Goal: Task Accomplishment & Management: Manage account settings

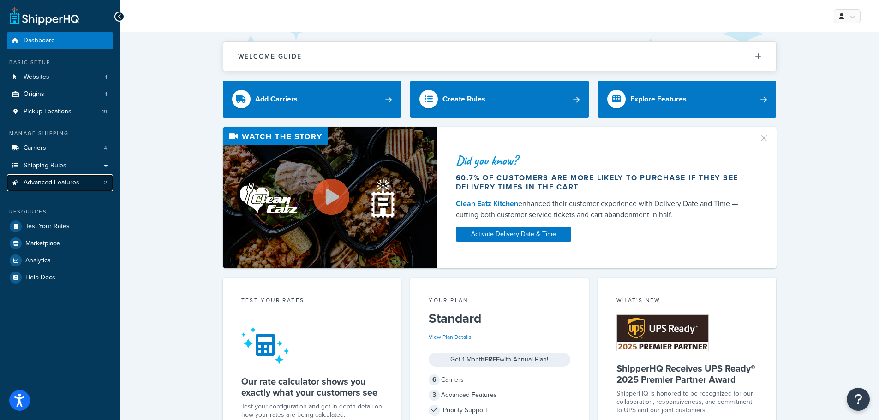
click at [45, 179] on span "Advanced Features" at bounding box center [52, 183] width 56 height 8
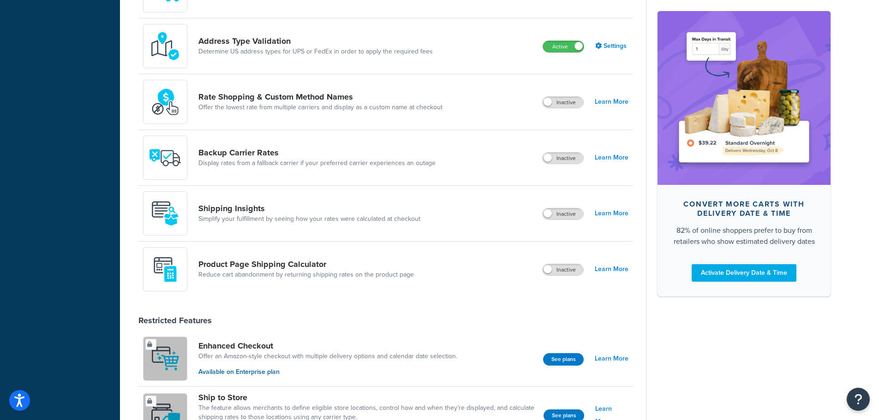
scroll to position [415, 0]
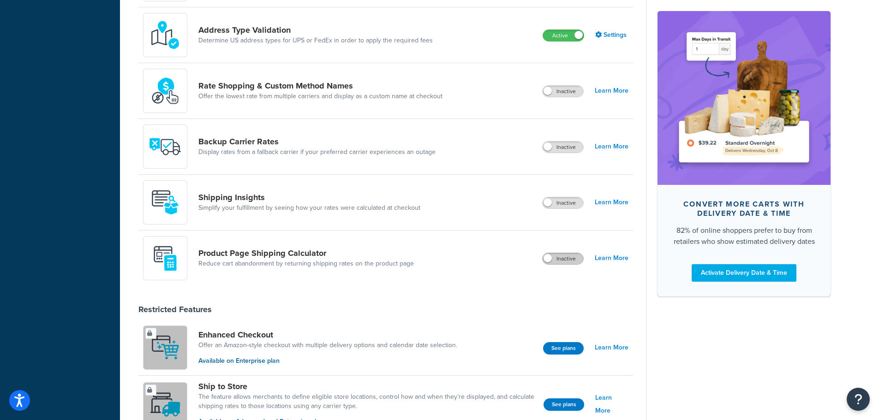
click at [565, 259] on label "Inactive" at bounding box center [563, 258] width 41 height 11
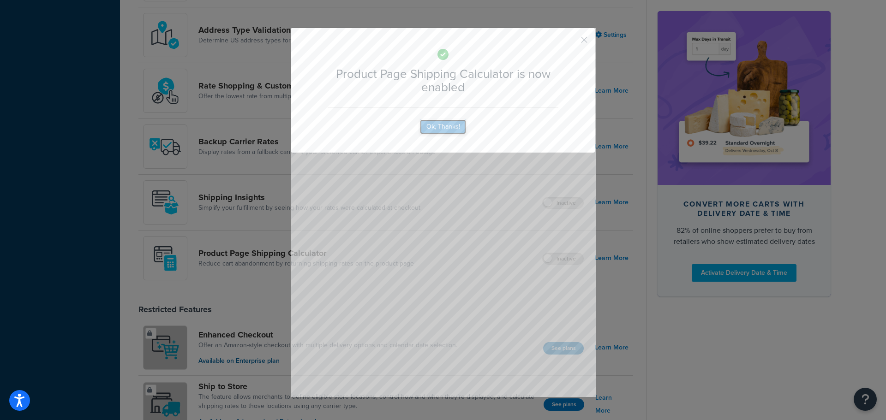
click at [437, 127] on button "Ok, Thanks!" at bounding box center [443, 127] width 46 height 15
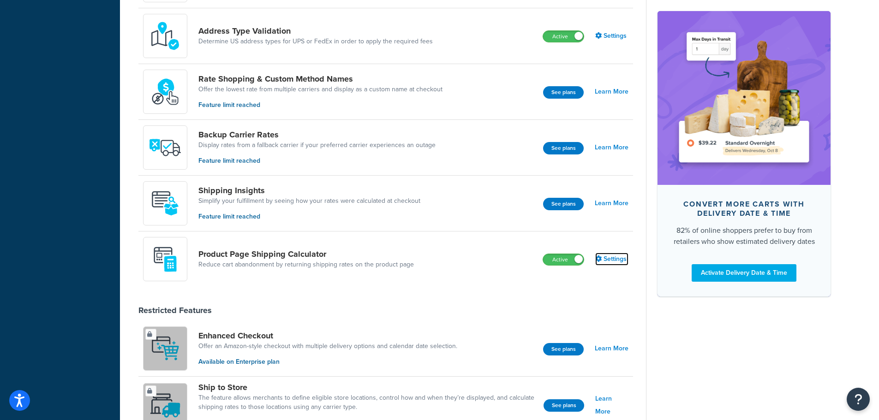
click at [608, 264] on link "Settings" at bounding box center [611, 259] width 33 height 13
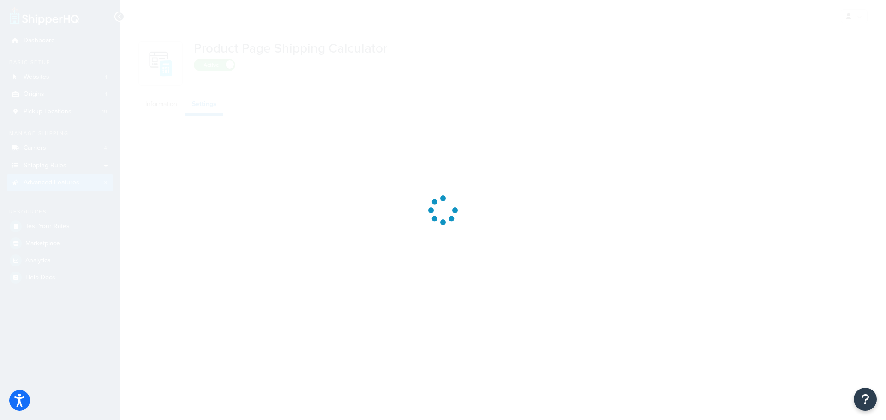
select select "US"
select select "false"
select select "30"
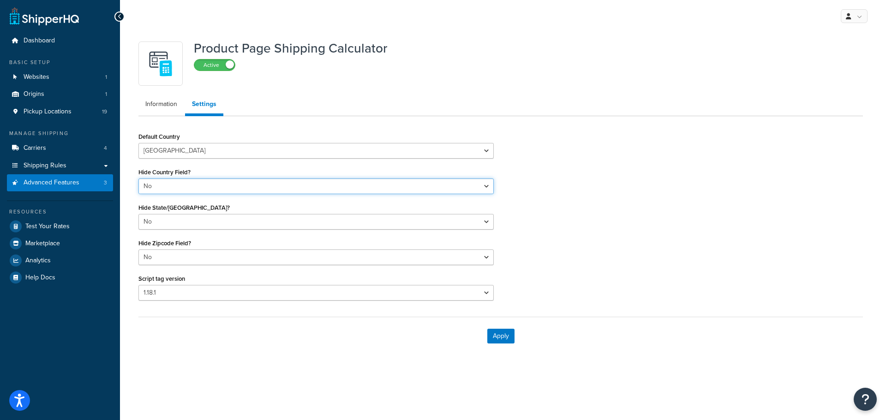
click at [178, 186] on select "Yes No" at bounding box center [315, 187] width 355 height 16
select select "true"
click at [138, 179] on select "Yes No" at bounding box center [315, 187] width 355 height 16
click at [508, 342] on button "Apply" at bounding box center [500, 336] width 27 height 15
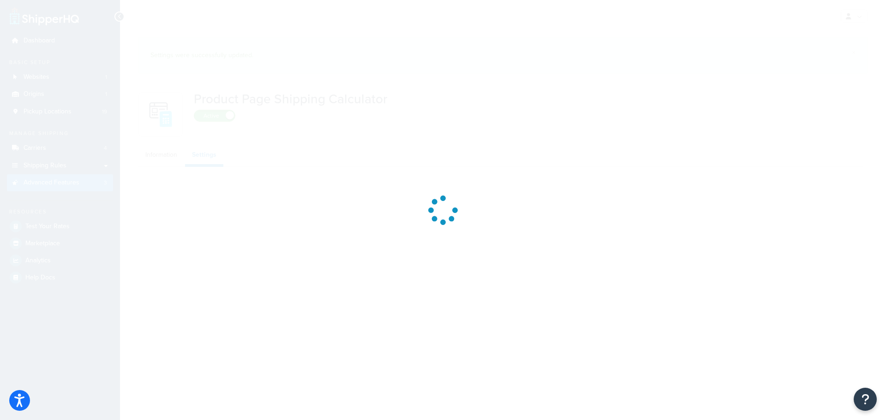
select select "US"
select select "false"
select select "30"
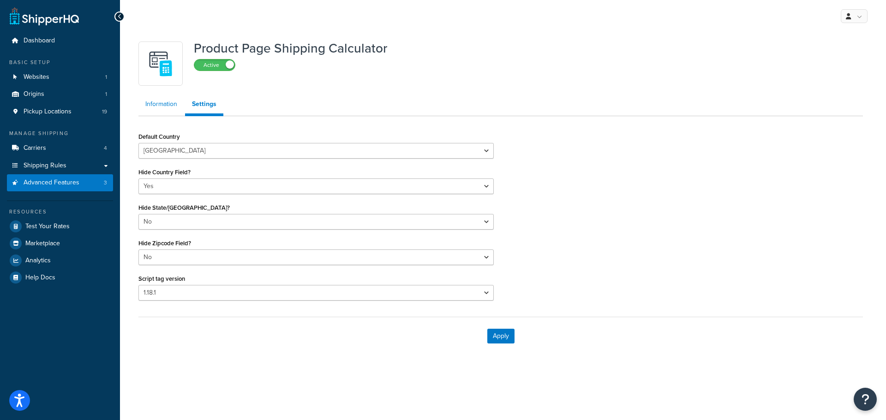
click at [166, 105] on link "Information" at bounding box center [161, 104] width 46 height 18
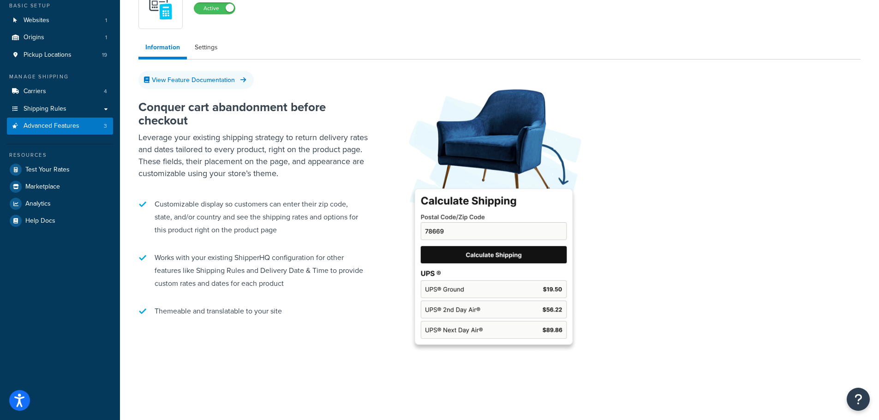
scroll to position [60, 0]
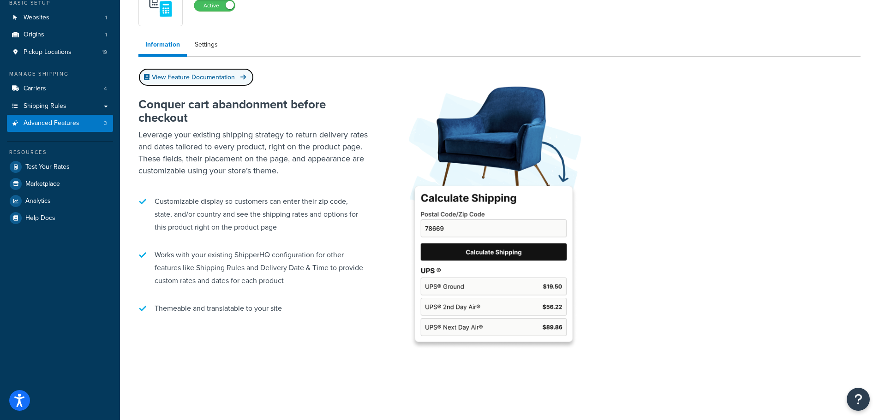
click at [200, 77] on link "View Feature Documentation" at bounding box center [195, 77] width 115 height 18
click at [200, 49] on link "Settings" at bounding box center [206, 45] width 37 height 18
select select "US"
select select "false"
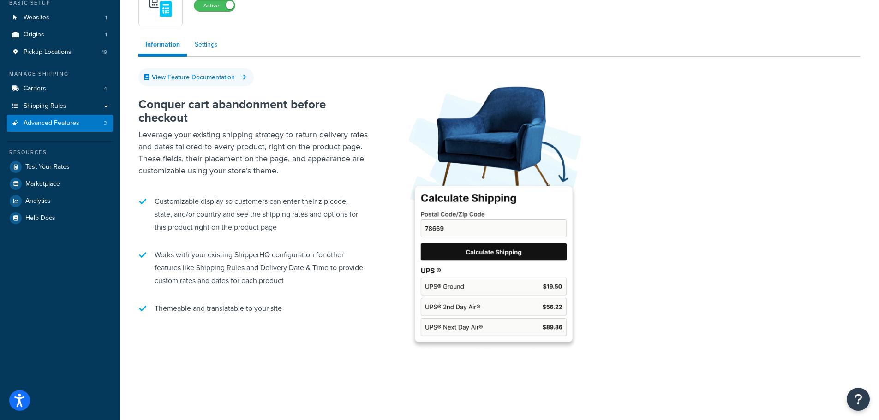
select select "30"
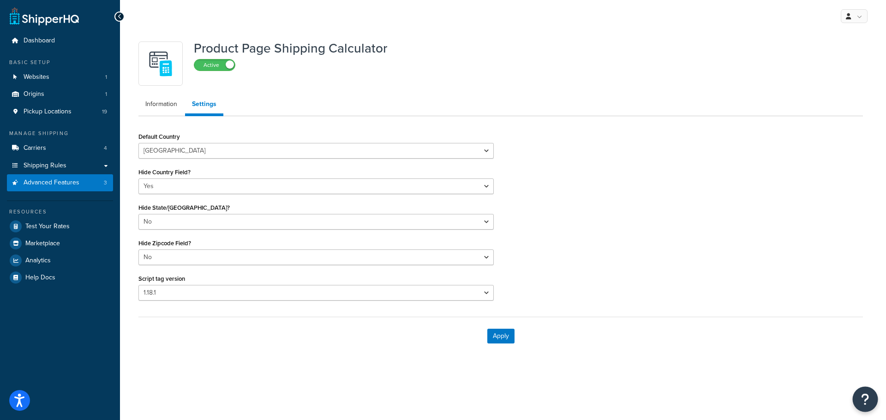
click at [857, 401] on button "Open Resource Center" at bounding box center [865, 399] width 25 height 25
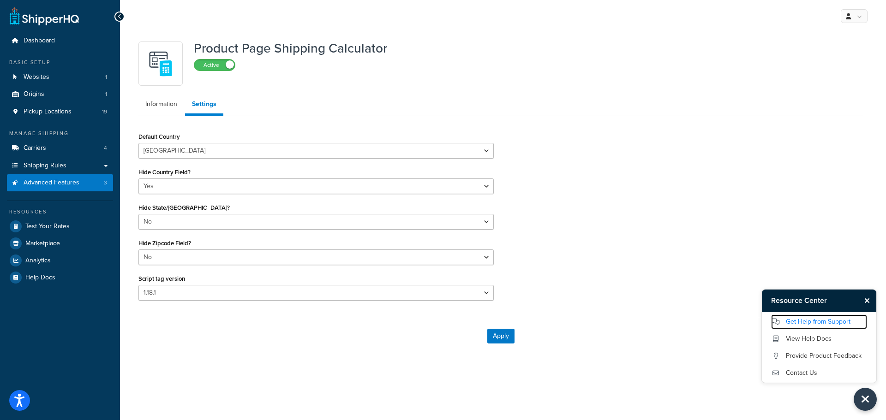
click at [808, 324] on link "Get Help from Support" at bounding box center [819, 322] width 96 height 15
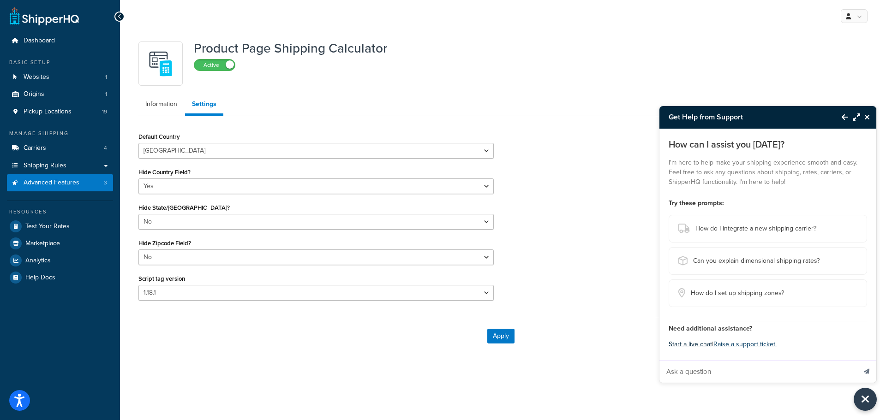
click at [693, 345] on button "Start a live chat" at bounding box center [690, 344] width 43 height 13
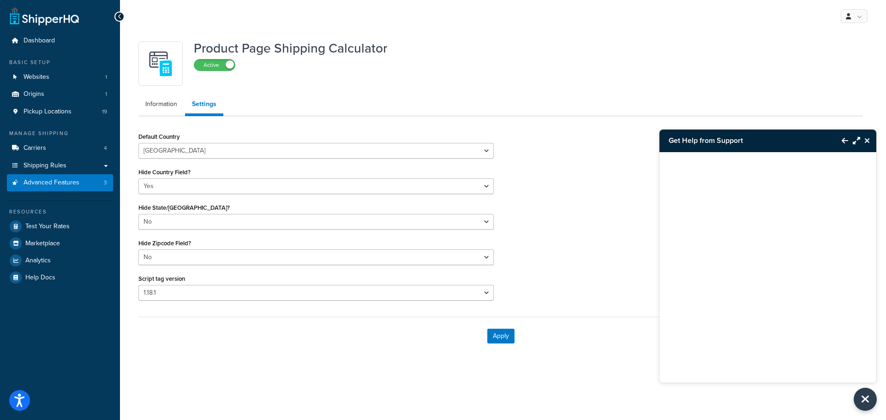
click at [267, 47] on h1 "Product Page Shipping Calculator" at bounding box center [290, 49] width 193 height 14
copy div "Product Page Shipping Calculator Active"
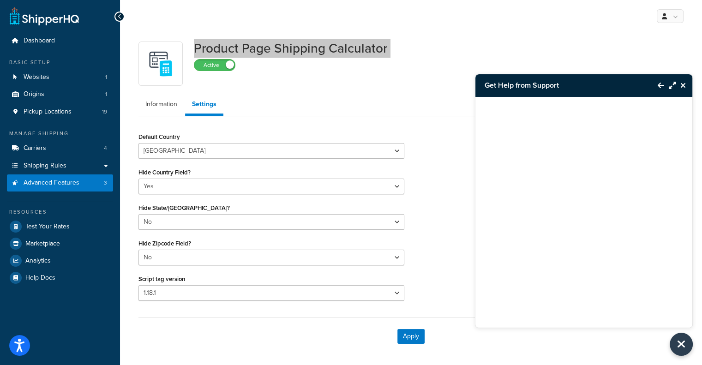
scroll to position [36, 0]
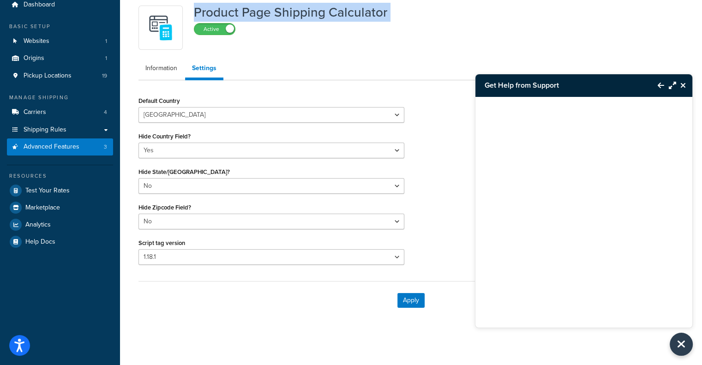
click at [684, 84] on icon "Close Resource Center" at bounding box center [683, 85] width 6 height 7
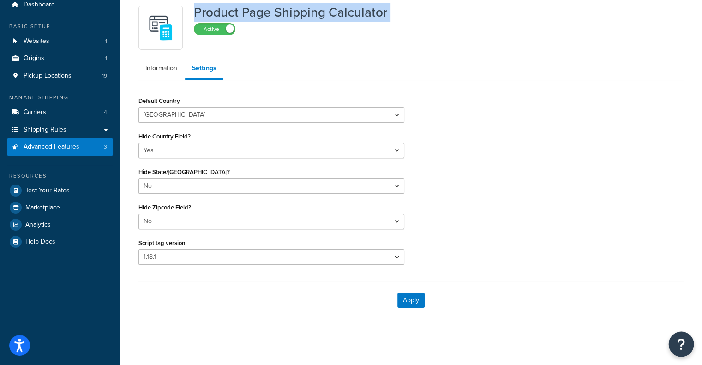
click at [674, 347] on button "Open Resource Center" at bounding box center [681, 344] width 25 height 25
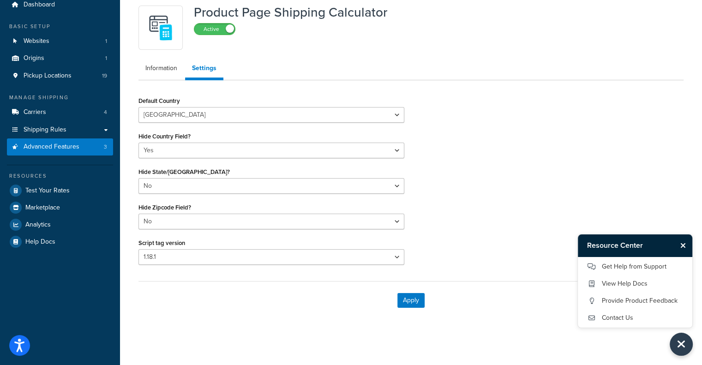
click at [520, 269] on div "Default Country Algeria Angola Argentina Austria Australia Azerbaijan Bahamas B…" at bounding box center [411, 183] width 559 height 178
click at [70, 147] on span "Advanced Features" at bounding box center [52, 147] width 56 height 8
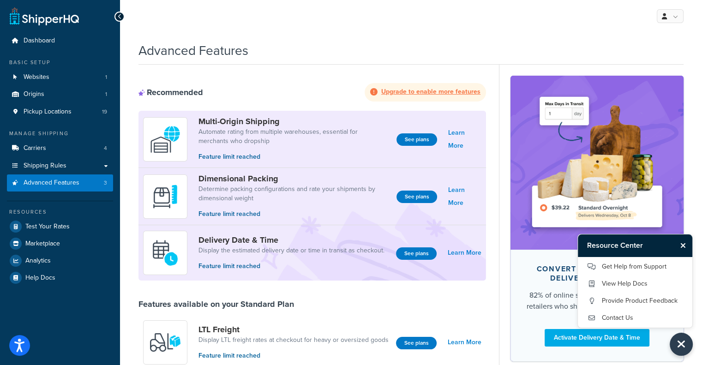
click at [327, 95] on div "Recommended Upgrade to enable more features" at bounding box center [311, 92] width 347 height 18
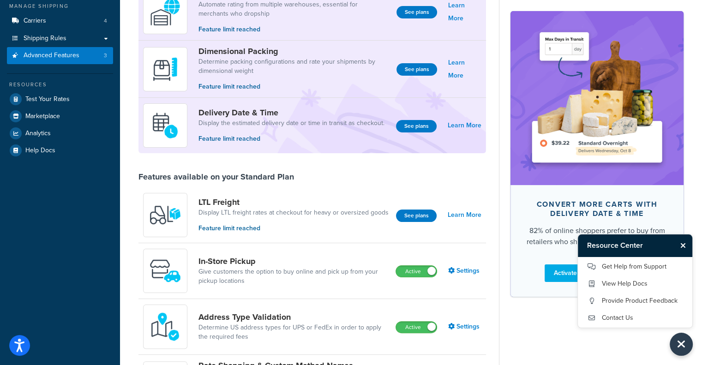
scroll to position [138, 0]
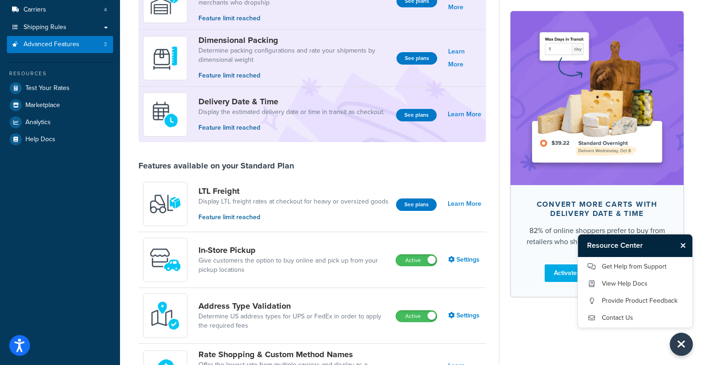
click at [683, 247] on icon "Close Resource Center" at bounding box center [683, 245] width 6 height 7
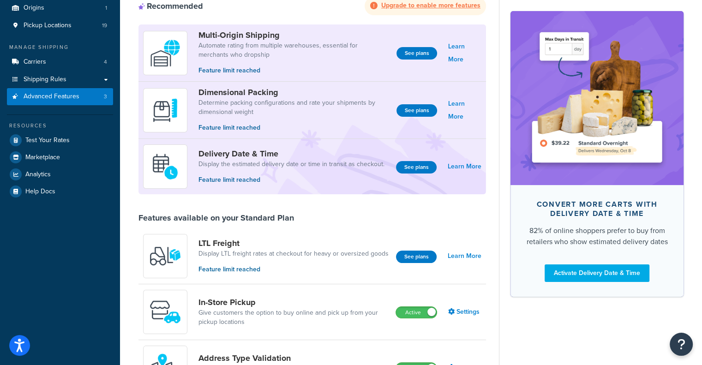
scroll to position [92, 0]
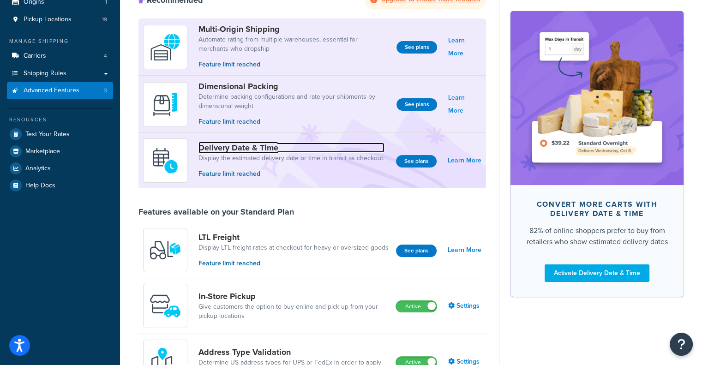
click at [230, 146] on link "Delivery Date & Time" at bounding box center [291, 148] width 186 height 10
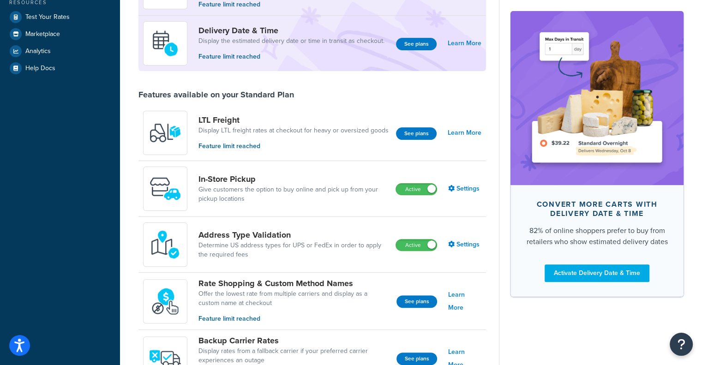
scroll to position [277, 0]
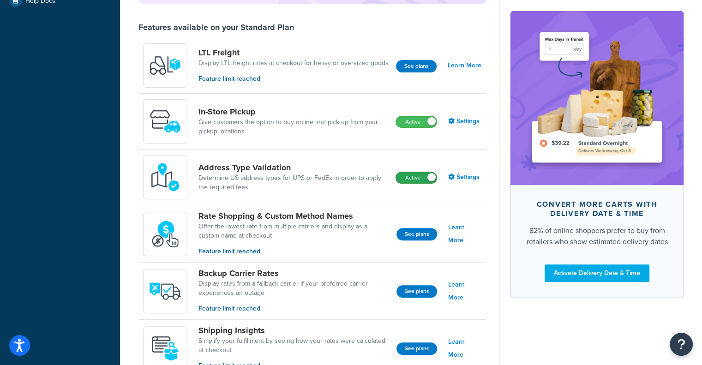
click at [418, 180] on label "Active" at bounding box center [416, 177] width 41 height 11
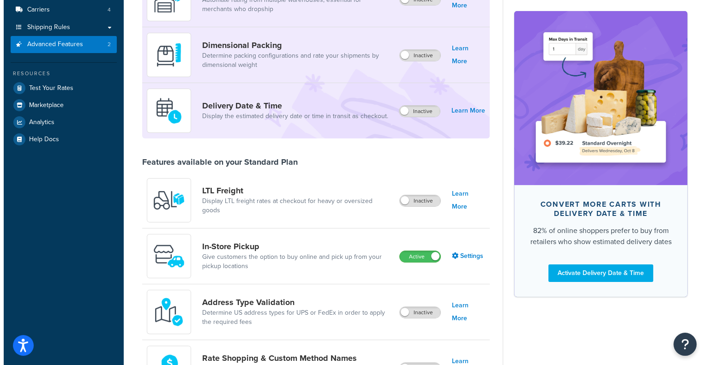
scroll to position [138, 0]
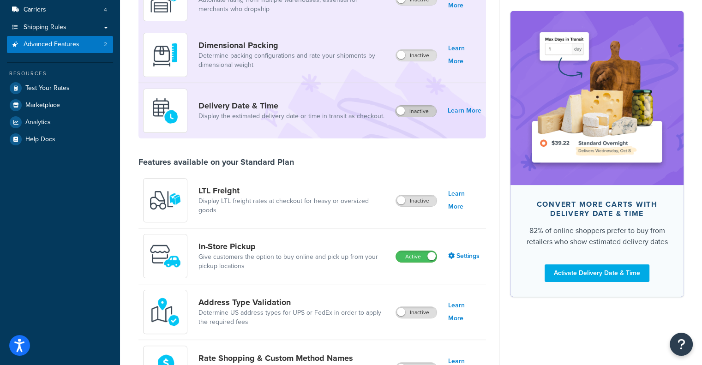
click at [417, 110] on label "Inactive" at bounding box center [415, 111] width 41 height 11
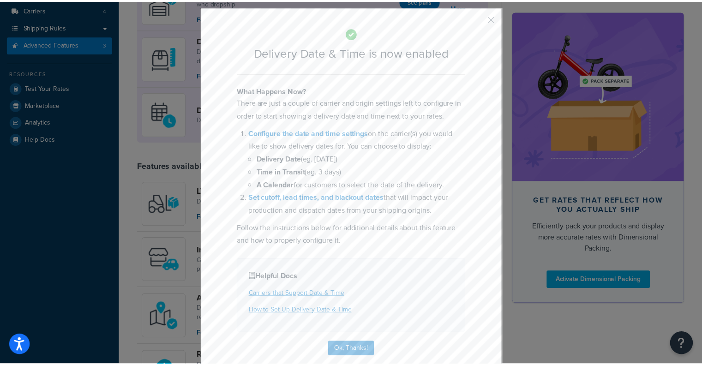
scroll to position [33, 0]
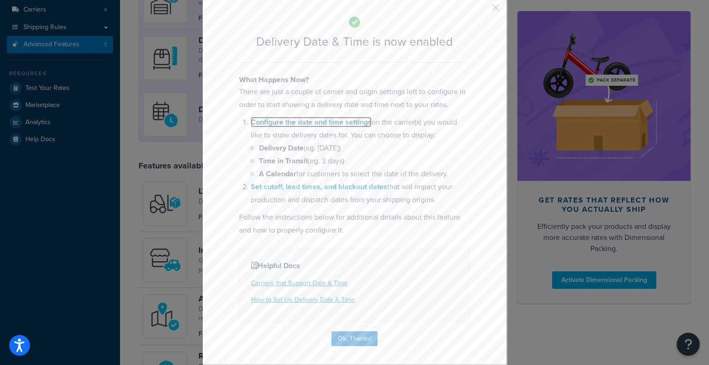
click at [316, 123] on link "Configure the date and time settings" at bounding box center [311, 122] width 121 height 11
click at [341, 333] on button "Ok, Thanks!" at bounding box center [354, 338] width 46 height 15
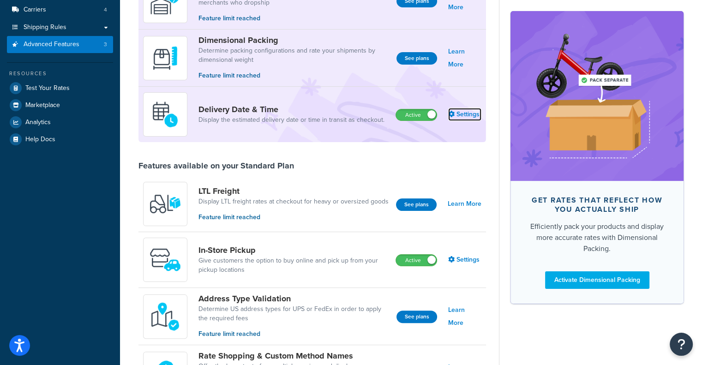
click at [458, 114] on link "Settings" at bounding box center [464, 114] width 33 height 13
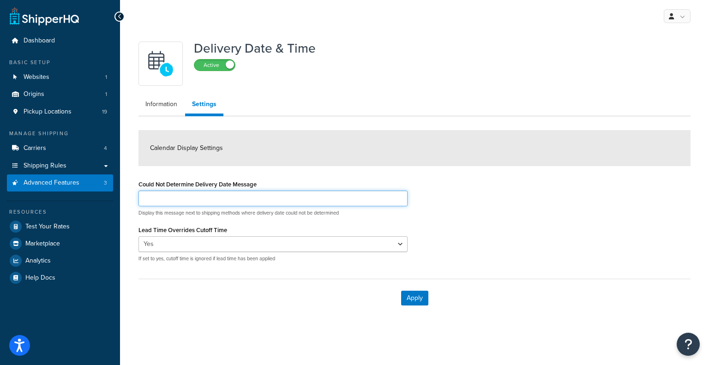
click at [193, 204] on input "Could Not Determine Delivery Date Message" at bounding box center [272, 199] width 269 height 16
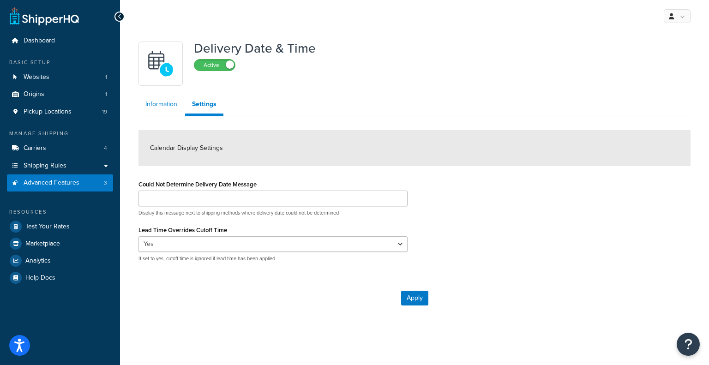
click at [161, 103] on link "Information" at bounding box center [161, 104] width 46 height 18
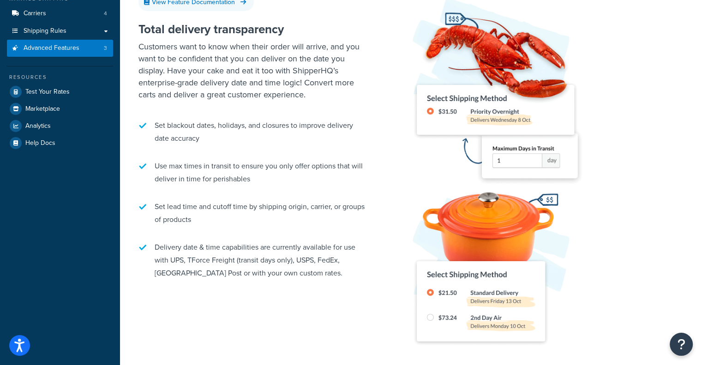
scroll to position [9, 0]
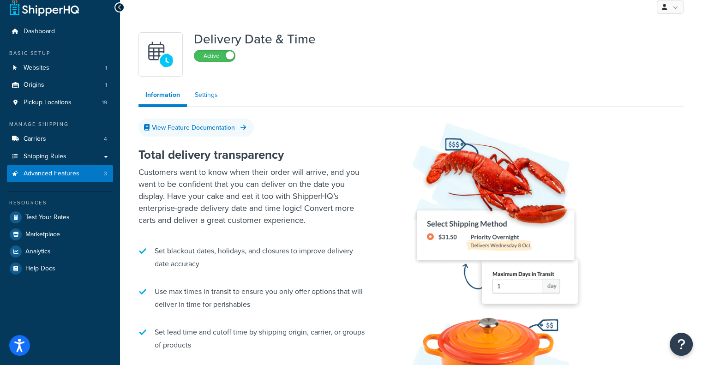
click at [199, 94] on link "Settings" at bounding box center [206, 95] width 37 height 18
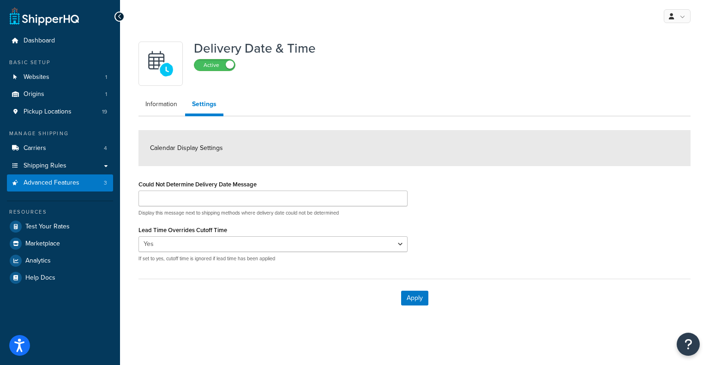
click at [165, 150] on span "Calendar Display Settings" at bounding box center [186, 148] width 73 height 10
click at [155, 110] on link "Information" at bounding box center [161, 104] width 46 height 18
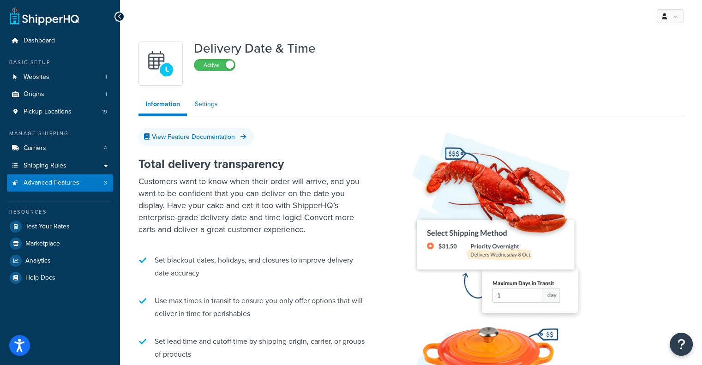
click at [201, 97] on link "Settings" at bounding box center [206, 104] width 37 height 18
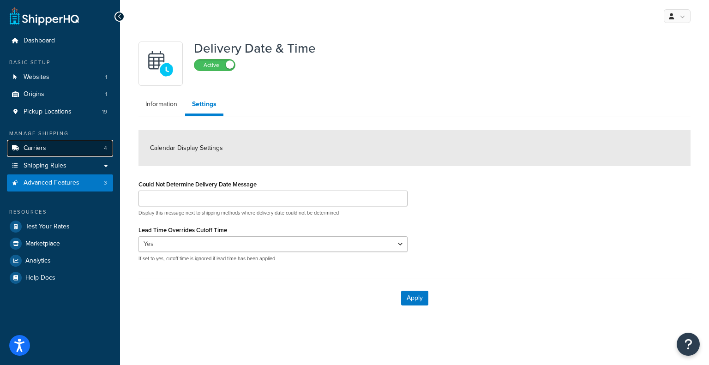
click at [31, 148] on span "Carriers" at bounding box center [35, 148] width 23 height 8
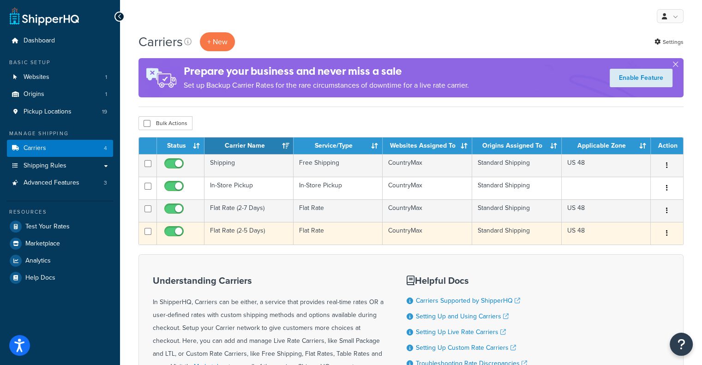
click at [670, 232] on button "button" at bounding box center [666, 233] width 13 height 15
click at [630, 250] on link "Edit" at bounding box center [629, 251] width 73 height 19
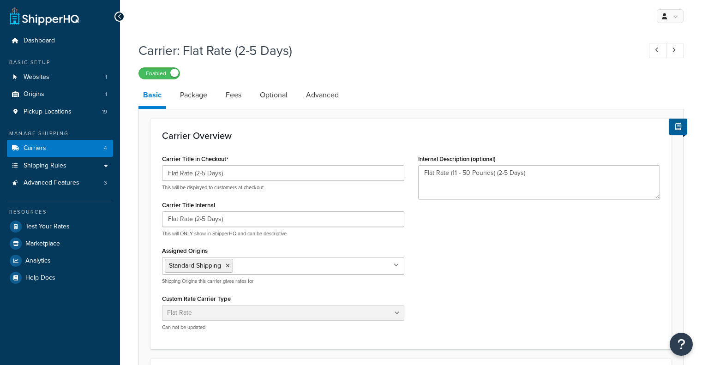
select select "flat"
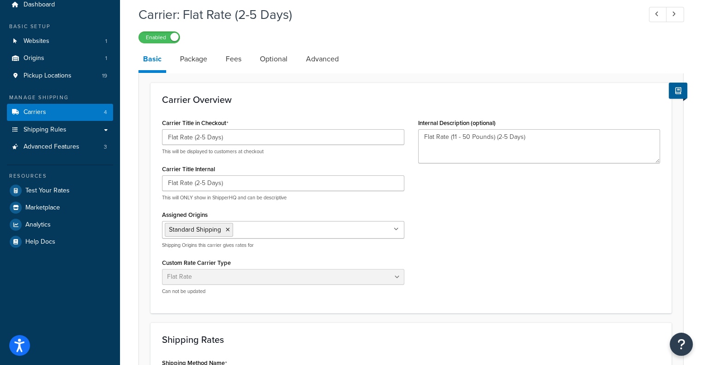
scroll to position [46, 0]
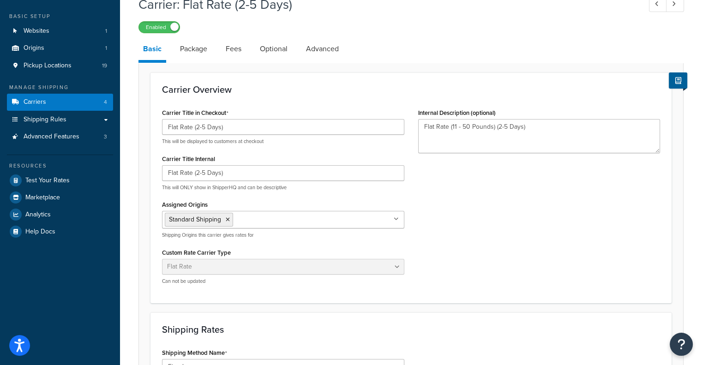
click at [461, 260] on div "Carrier Title in Checkout Flat Rate (2-5 Days) This will be displayed to custom…" at bounding box center [411, 198] width 512 height 185
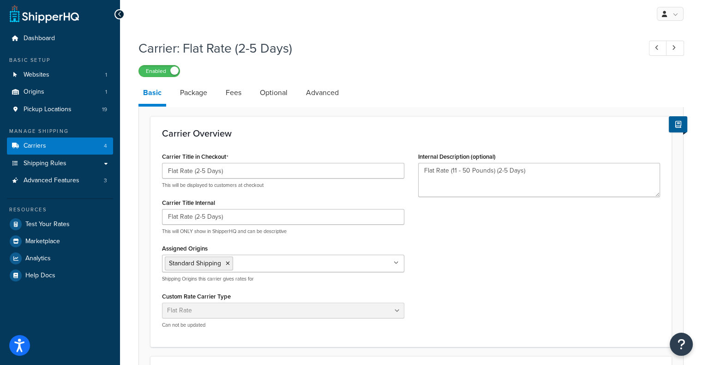
scroll to position [0, 0]
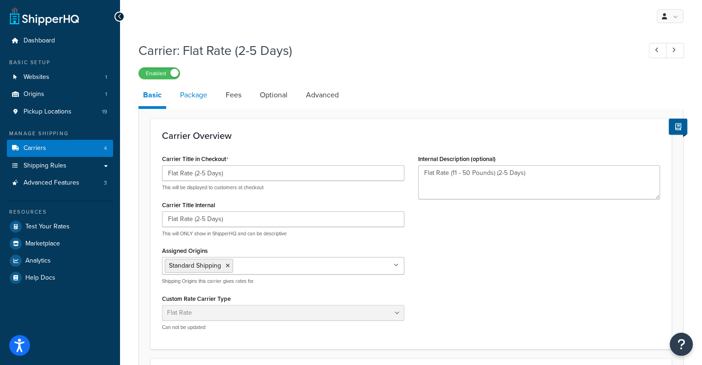
click at [201, 96] on link "Package" at bounding box center [193, 95] width 36 height 22
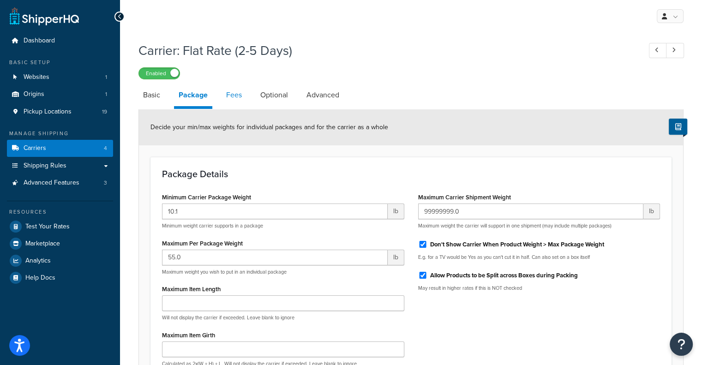
click at [232, 91] on link "Fees" at bounding box center [233, 95] width 25 height 22
select select "AFTER"
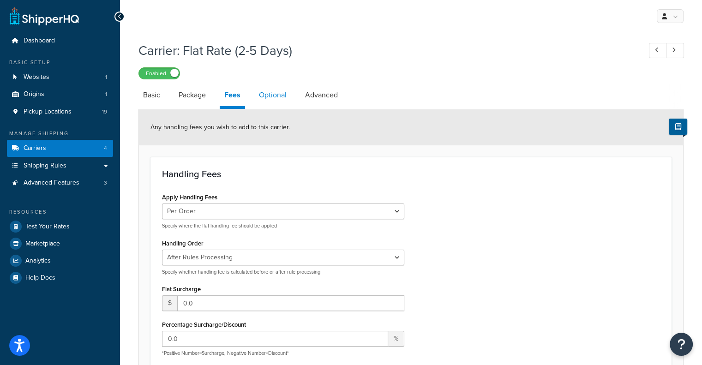
click at [279, 97] on link "Optional" at bounding box center [272, 95] width 37 height 22
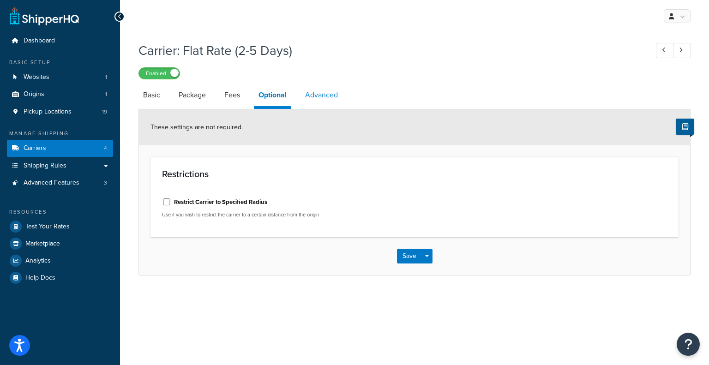
click at [330, 97] on link "Advanced" at bounding box center [321, 95] width 42 height 22
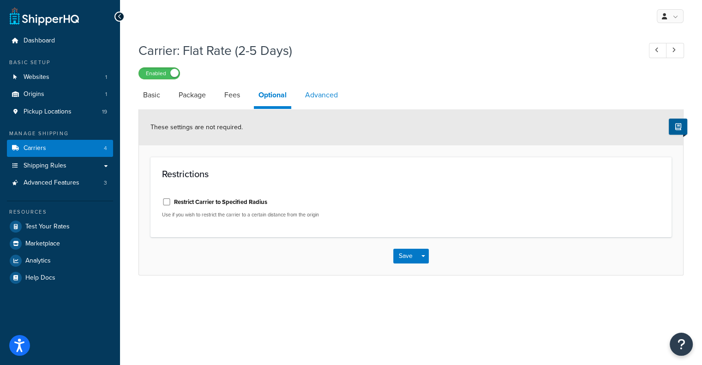
select select "false"
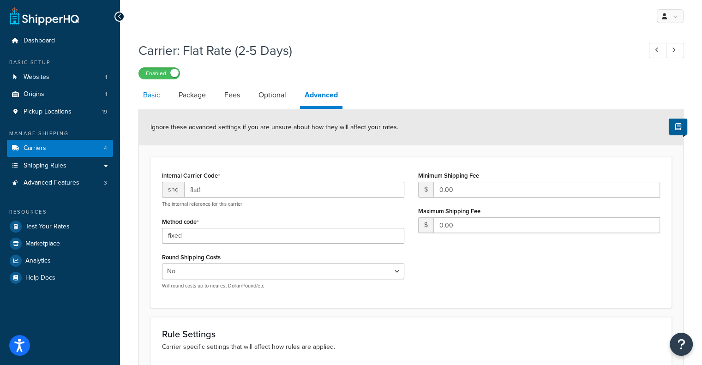
click at [154, 94] on link "Basic" at bounding box center [151, 95] width 26 height 22
select select "flat"
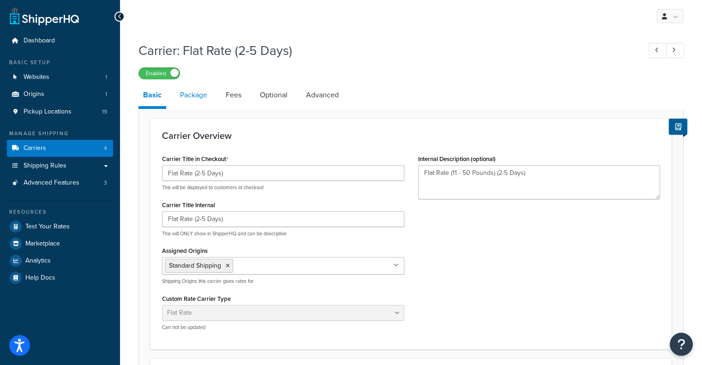
drag, startPoint x: 193, startPoint y: 98, endPoint x: 198, endPoint y: 99, distance: 5.2
click at [193, 98] on link "Package" at bounding box center [193, 95] width 36 height 22
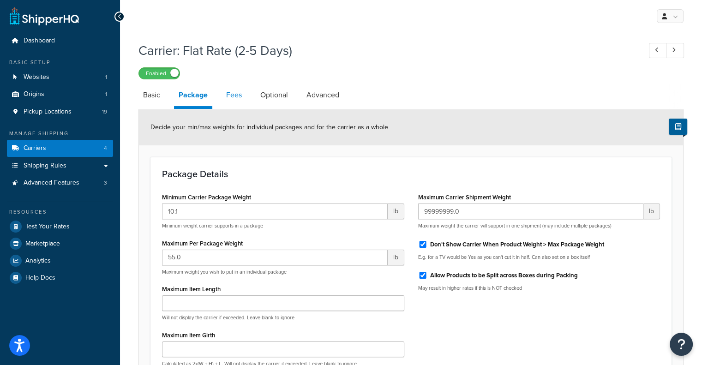
click at [245, 98] on link "Fees" at bounding box center [233, 95] width 25 height 22
select select "AFTER"
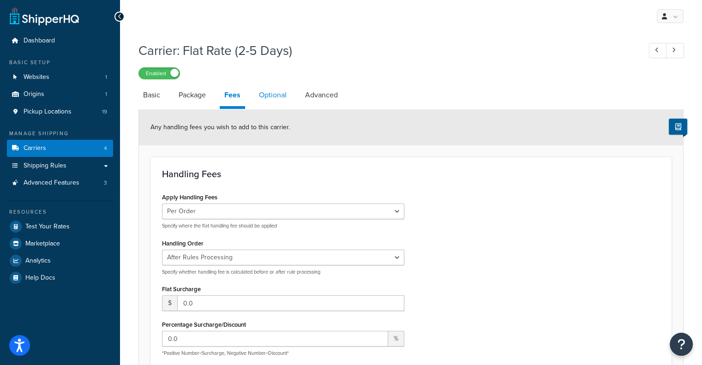
click at [260, 99] on link "Optional" at bounding box center [272, 95] width 37 height 22
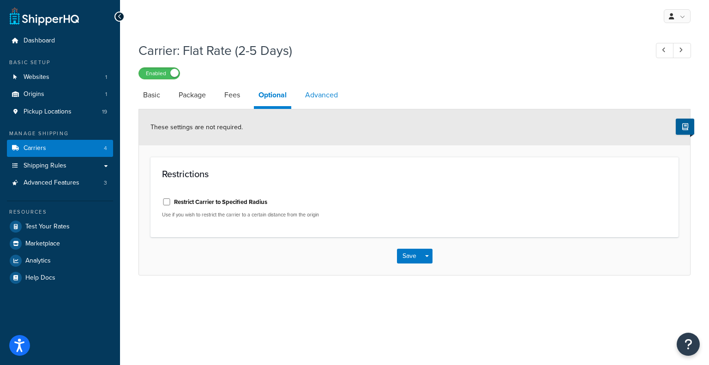
click at [325, 93] on link "Advanced" at bounding box center [321, 95] width 42 height 22
select select "false"
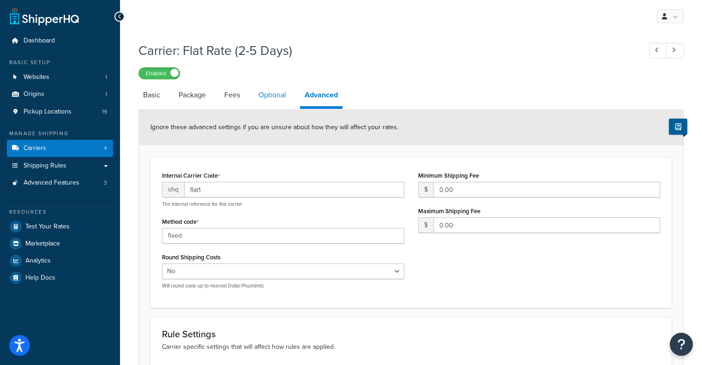
click at [275, 97] on link "Optional" at bounding box center [272, 95] width 37 height 22
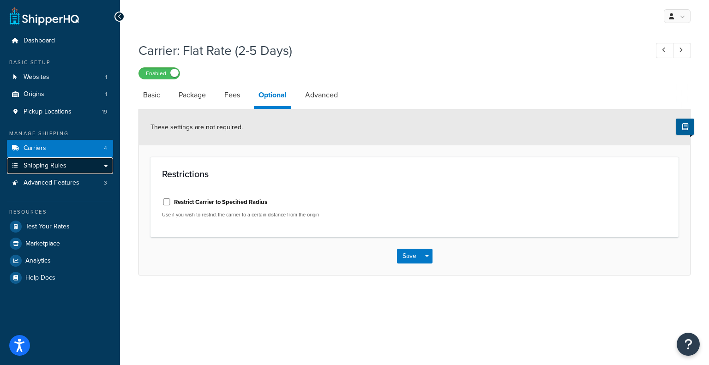
click at [41, 167] on span "Shipping Rules" at bounding box center [45, 166] width 43 height 8
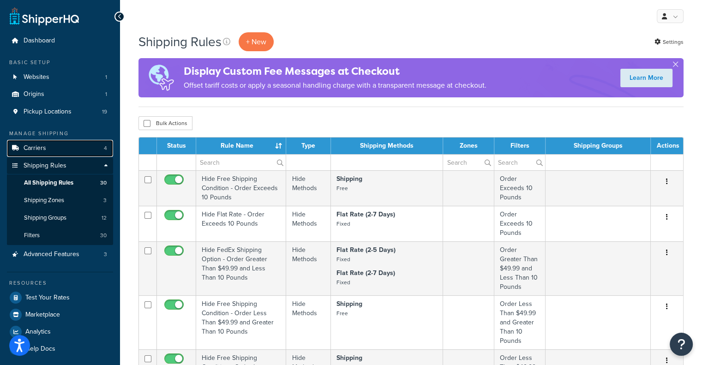
click at [42, 147] on span "Carriers" at bounding box center [35, 148] width 23 height 8
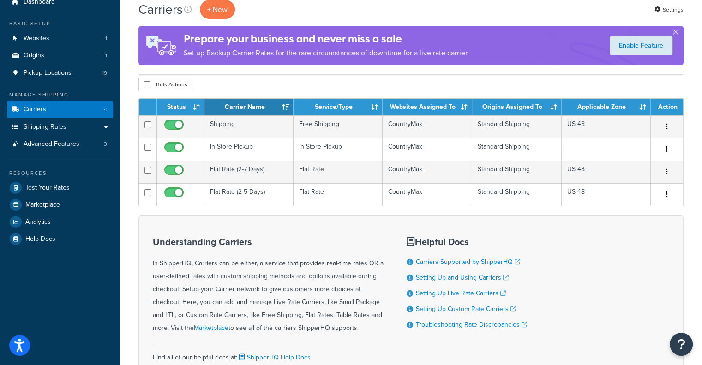
scroll to position [28, 0]
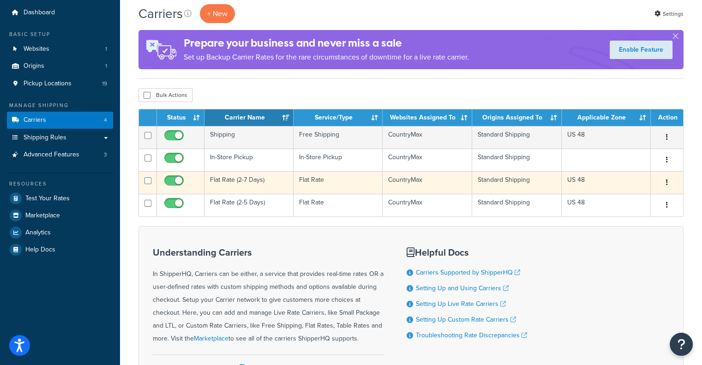
click at [668, 180] on button "button" at bounding box center [666, 182] width 13 height 15
click at [620, 203] on link "Edit" at bounding box center [629, 200] width 73 height 19
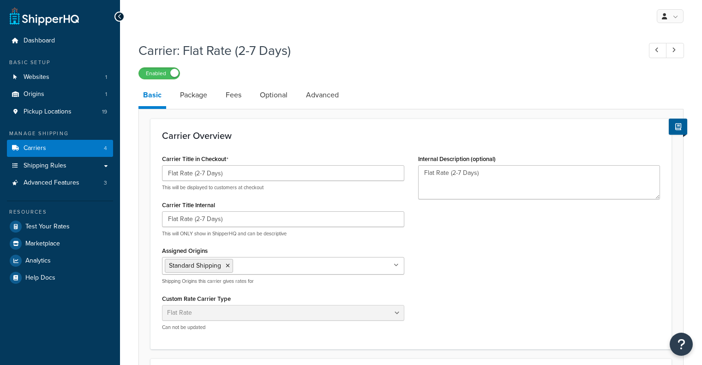
select select "flat"
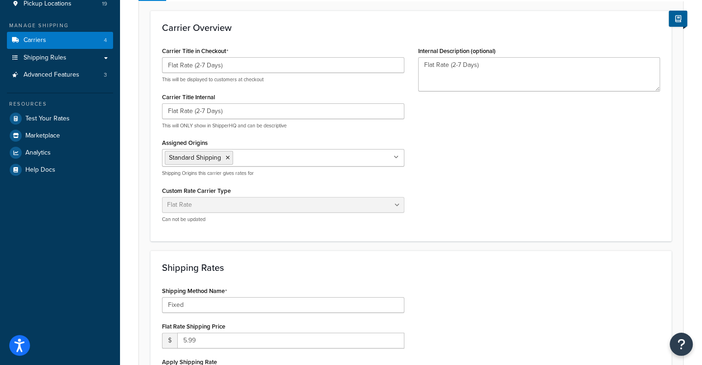
scroll to position [46, 0]
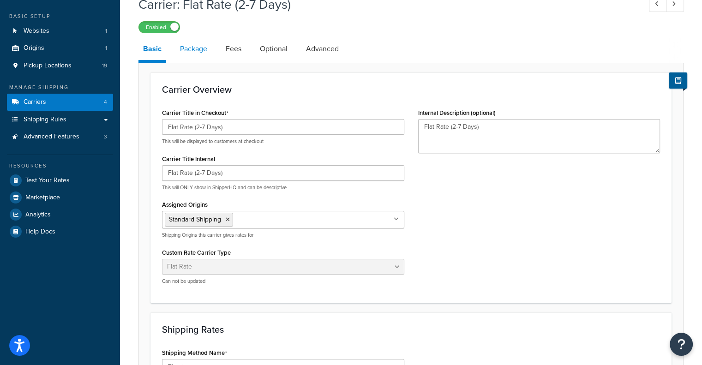
click at [197, 48] on link "Package" at bounding box center [193, 49] width 36 height 22
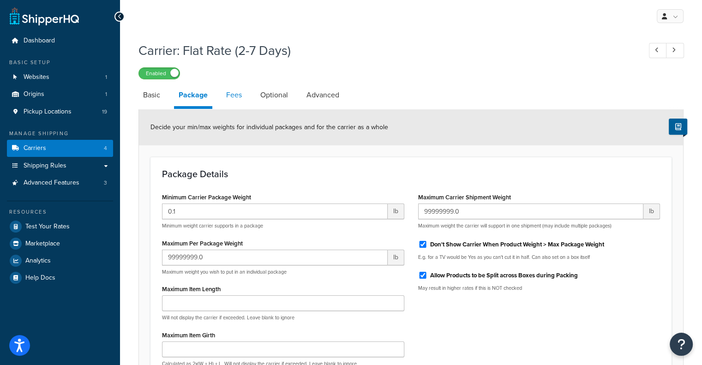
click at [232, 98] on link "Fees" at bounding box center [233, 95] width 25 height 22
select select "AFTER"
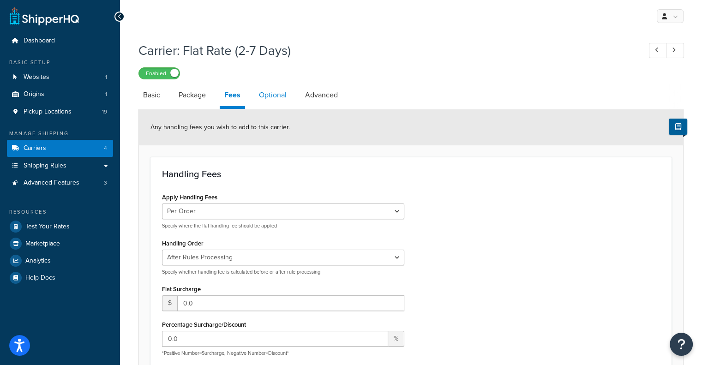
click at [275, 97] on link "Optional" at bounding box center [272, 95] width 37 height 22
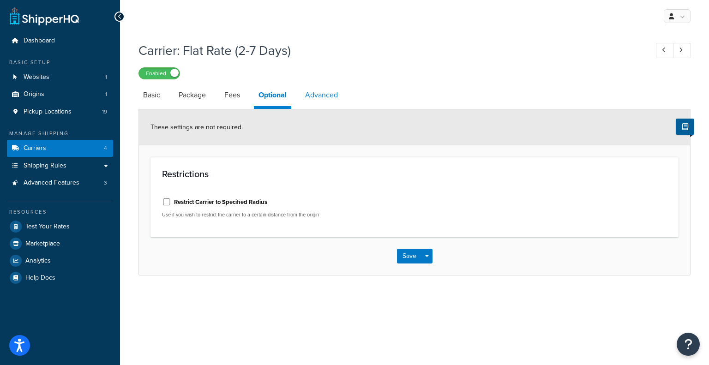
click at [315, 96] on link "Advanced" at bounding box center [321, 95] width 42 height 22
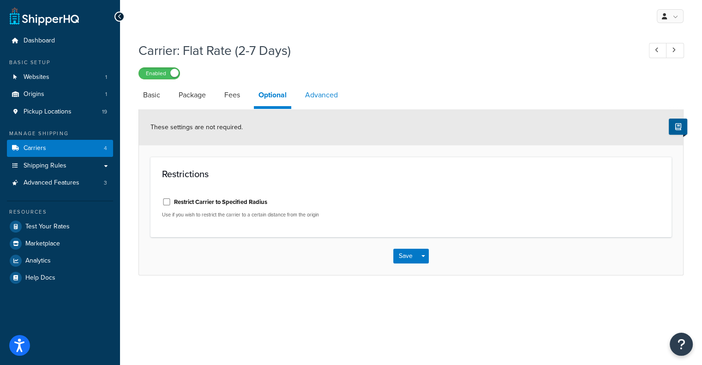
select select "false"
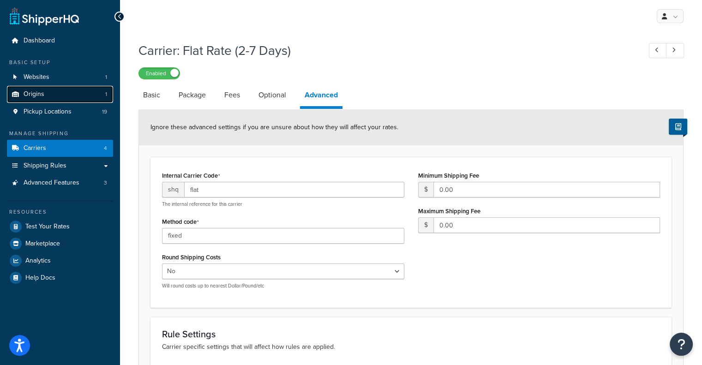
click at [58, 97] on link "Origins 1" at bounding box center [60, 94] width 106 height 17
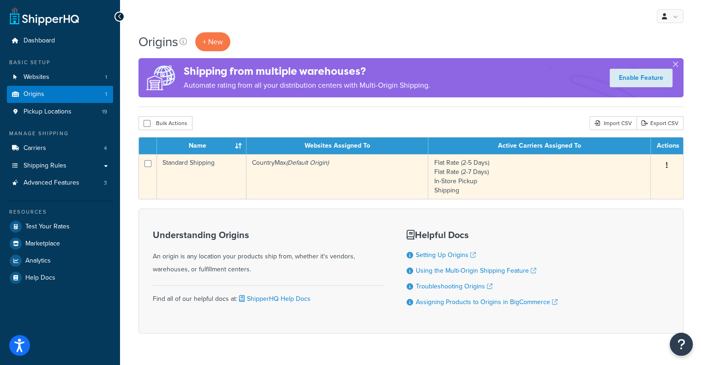
click at [671, 165] on button "button" at bounding box center [666, 165] width 13 height 15
click at [650, 178] on link "Edit" at bounding box center [636, 182] width 73 height 19
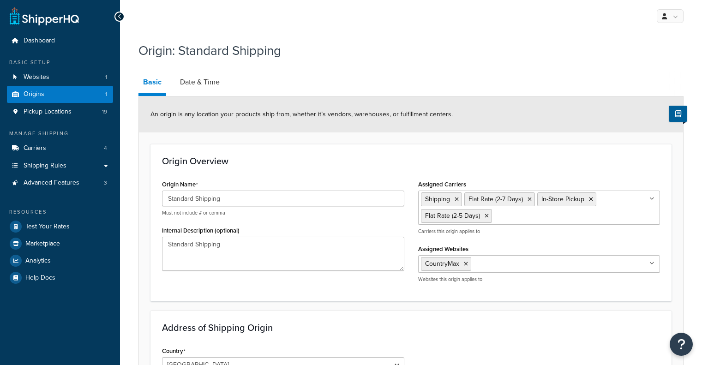
select select "32"
click at [199, 75] on link "Date & Time" at bounding box center [199, 82] width 49 height 22
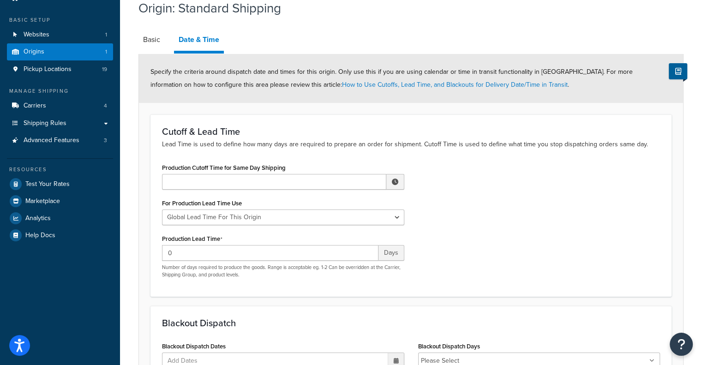
scroll to position [92, 0]
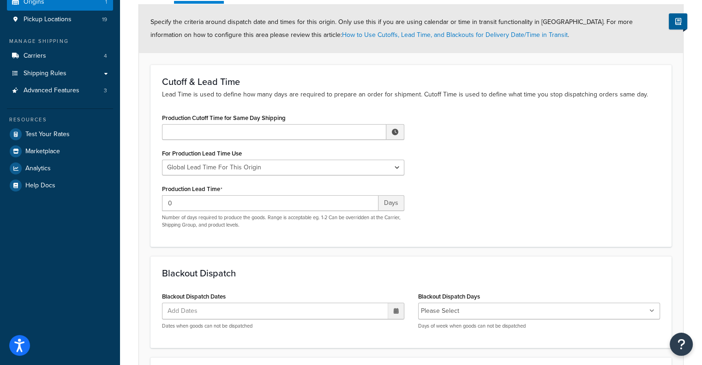
click at [395, 132] on span at bounding box center [395, 132] width 6 height 6
click at [330, 151] on span "▲" at bounding box center [327, 152] width 18 height 18
click at [364, 150] on span "▲" at bounding box center [366, 152] width 18 height 18
click at [348, 152] on span "▲" at bounding box center [347, 152] width 18 height 18
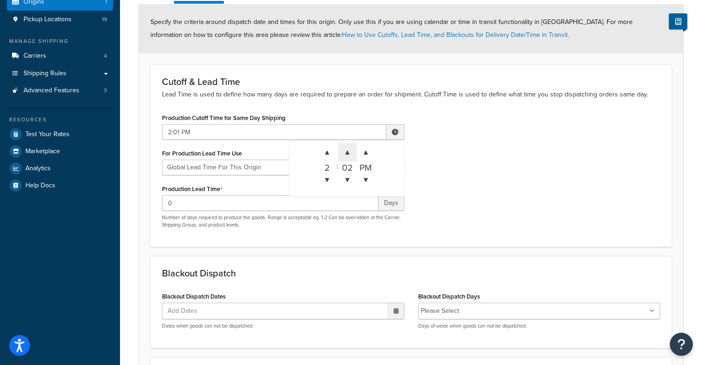
click at [348, 152] on span "▲" at bounding box center [347, 152] width 18 height 18
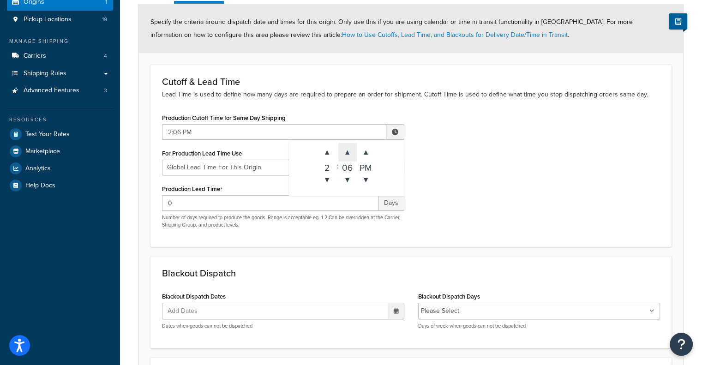
click at [348, 152] on span "▲" at bounding box center [347, 152] width 18 height 18
type input "2:10 PM"
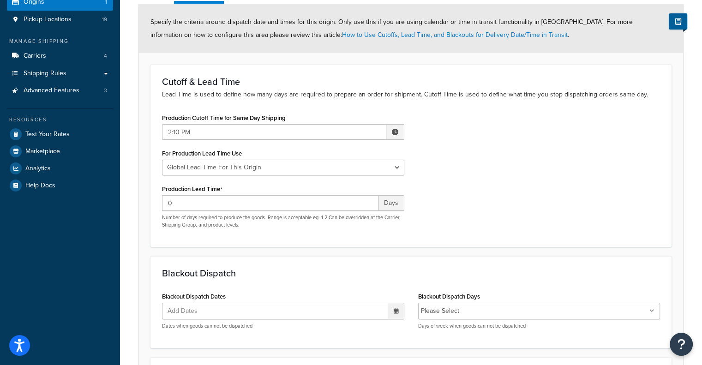
click at [447, 171] on div "Production Cutoff Time for Same Day Shipping 2:10 PM ▲ 2 ▼ : ▲ 10 ▼ ▲ PM ▼ For …" at bounding box center [411, 173] width 512 height 124
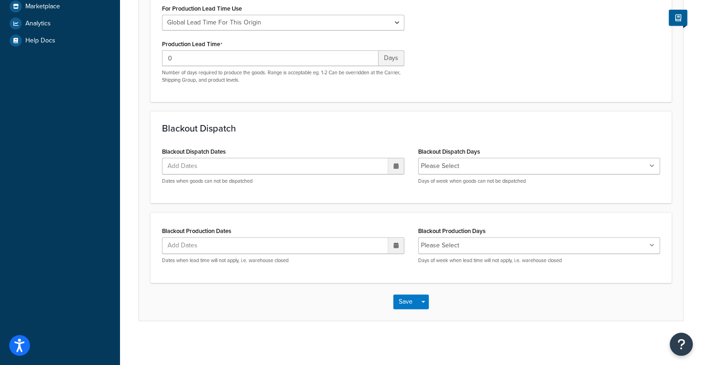
scroll to position [238, 0]
click at [439, 243] on li "Please Select" at bounding box center [440, 244] width 38 height 13
click at [410, 300] on button "Save" at bounding box center [405, 300] width 25 height 15
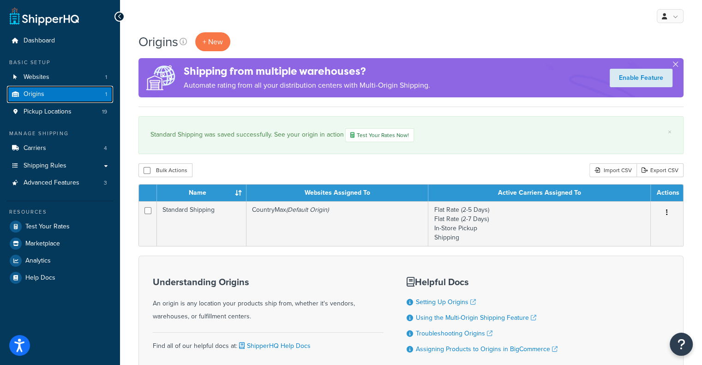
drag, startPoint x: 0, startPoint y: 0, endPoint x: 56, endPoint y: 88, distance: 104.6
click at [56, 88] on link "Origins 1" at bounding box center [60, 94] width 106 height 17
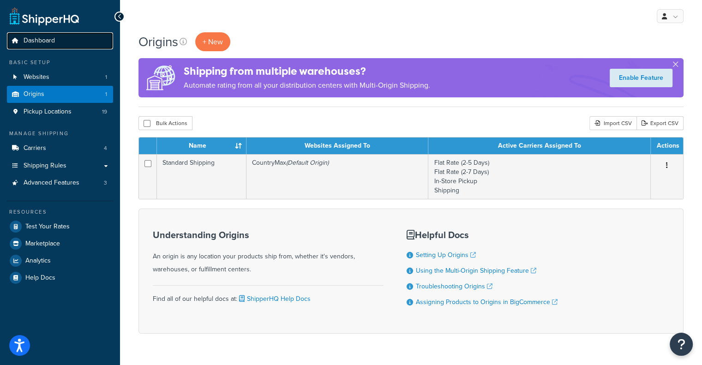
click at [42, 42] on span "Dashboard" at bounding box center [39, 41] width 31 height 8
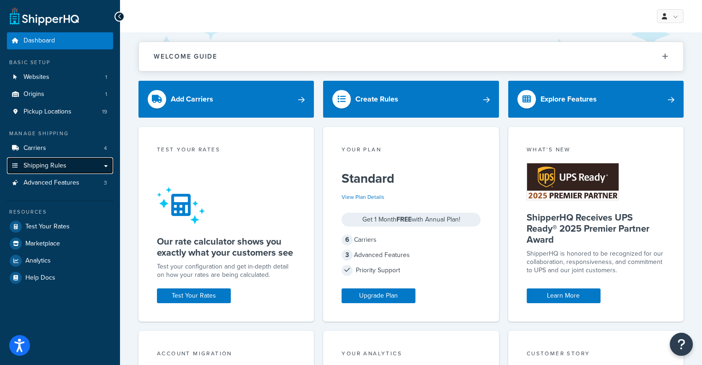
click at [70, 169] on link "Shipping Rules" at bounding box center [60, 165] width 106 height 17
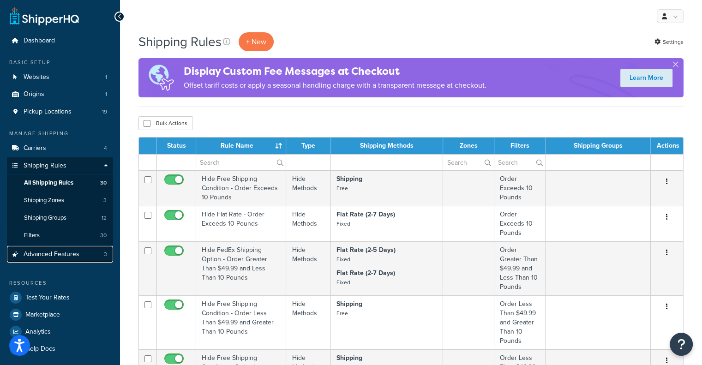
click at [61, 257] on span "Advanced Features" at bounding box center [52, 255] width 56 height 8
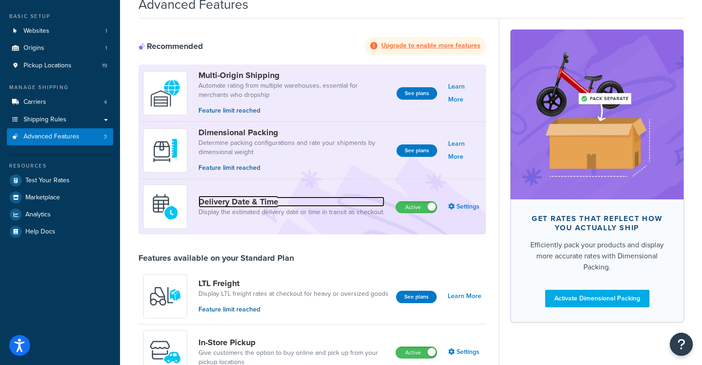
click at [250, 202] on link "Delivery Date & Time" at bounding box center [291, 202] width 186 height 10
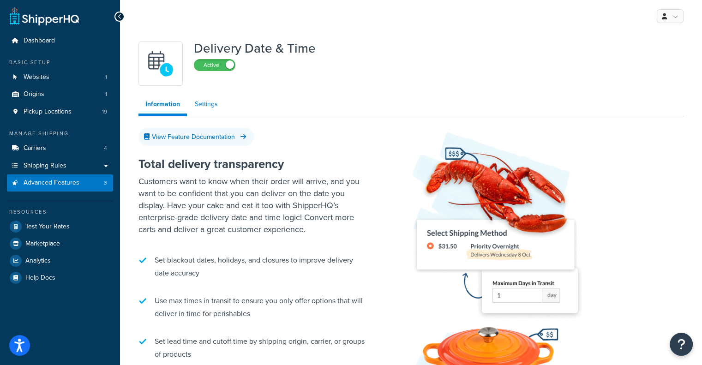
click at [211, 103] on link "Settings" at bounding box center [206, 104] width 37 height 18
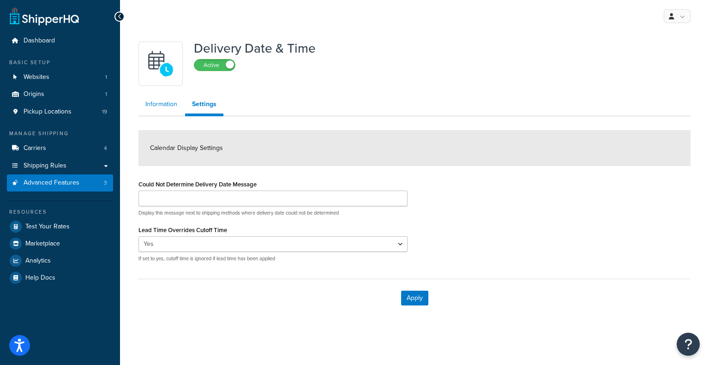
click at [163, 106] on link "Information" at bounding box center [161, 104] width 46 height 18
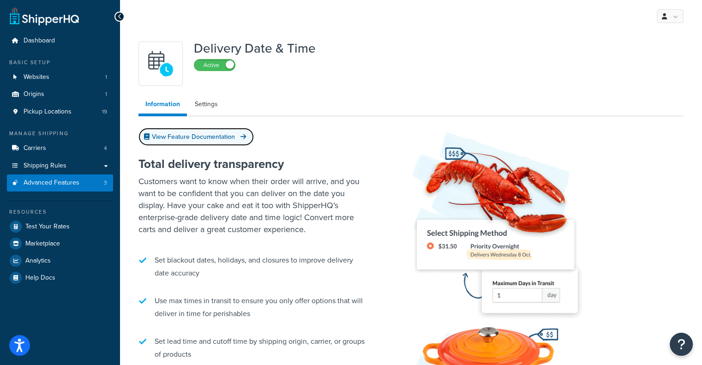
click at [190, 136] on link "View Feature Documentation" at bounding box center [195, 137] width 115 height 18
click at [203, 106] on link "Settings" at bounding box center [206, 104] width 37 height 18
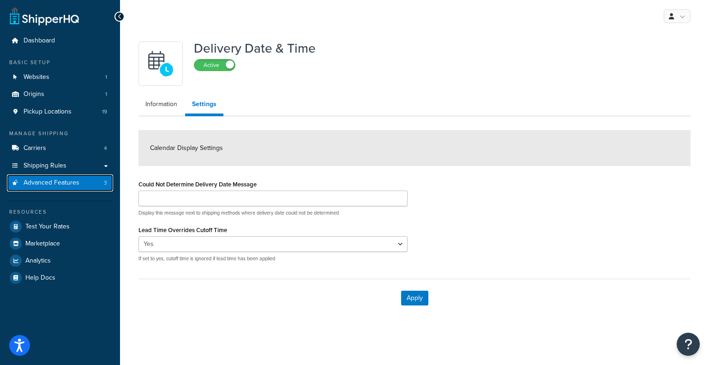
click at [55, 185] on span "Advanced Features" at bounding box center [52, 183] width 56 height 8
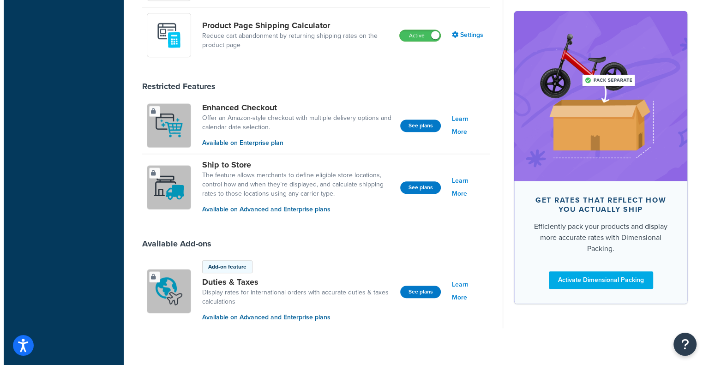
scroll to position [656, 0]
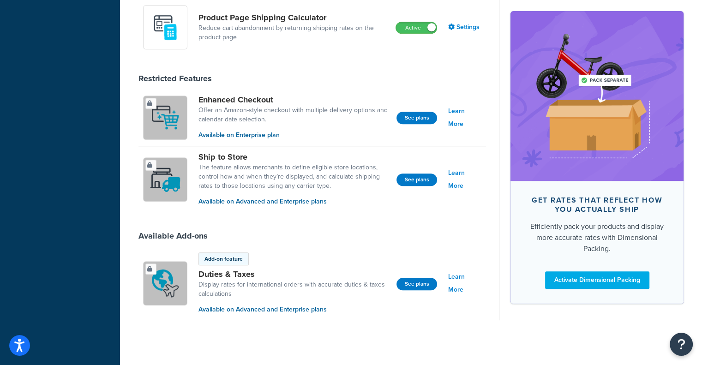
click at [233, 136] on p "Available on Enterprise plan" at bounding box center [293, 135] width 191 height 10
click at [414, 111] on div "See plans" at bounding box center [416, 117] width 41 height 13
click at [411, 117] on button "See plans" at bounding box center [416, 118] width 41 height 12
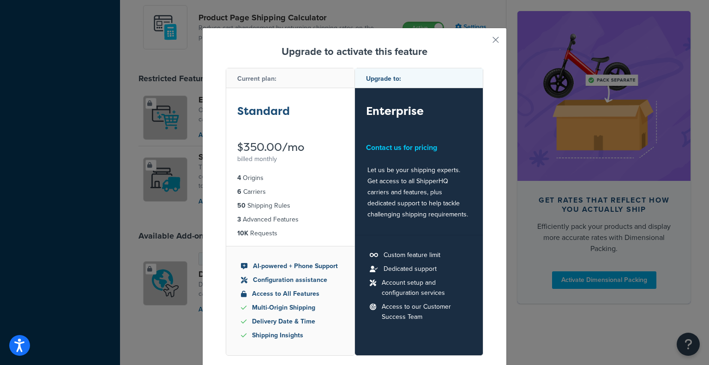
click at [194, 146] on div "Upgrade to activate this feature Current plan: Standard $350.00/mo billed month…" at bounding box center [354, 182] width 709 height 365
